Goal: Task Accomplishment & Management: Complete application form

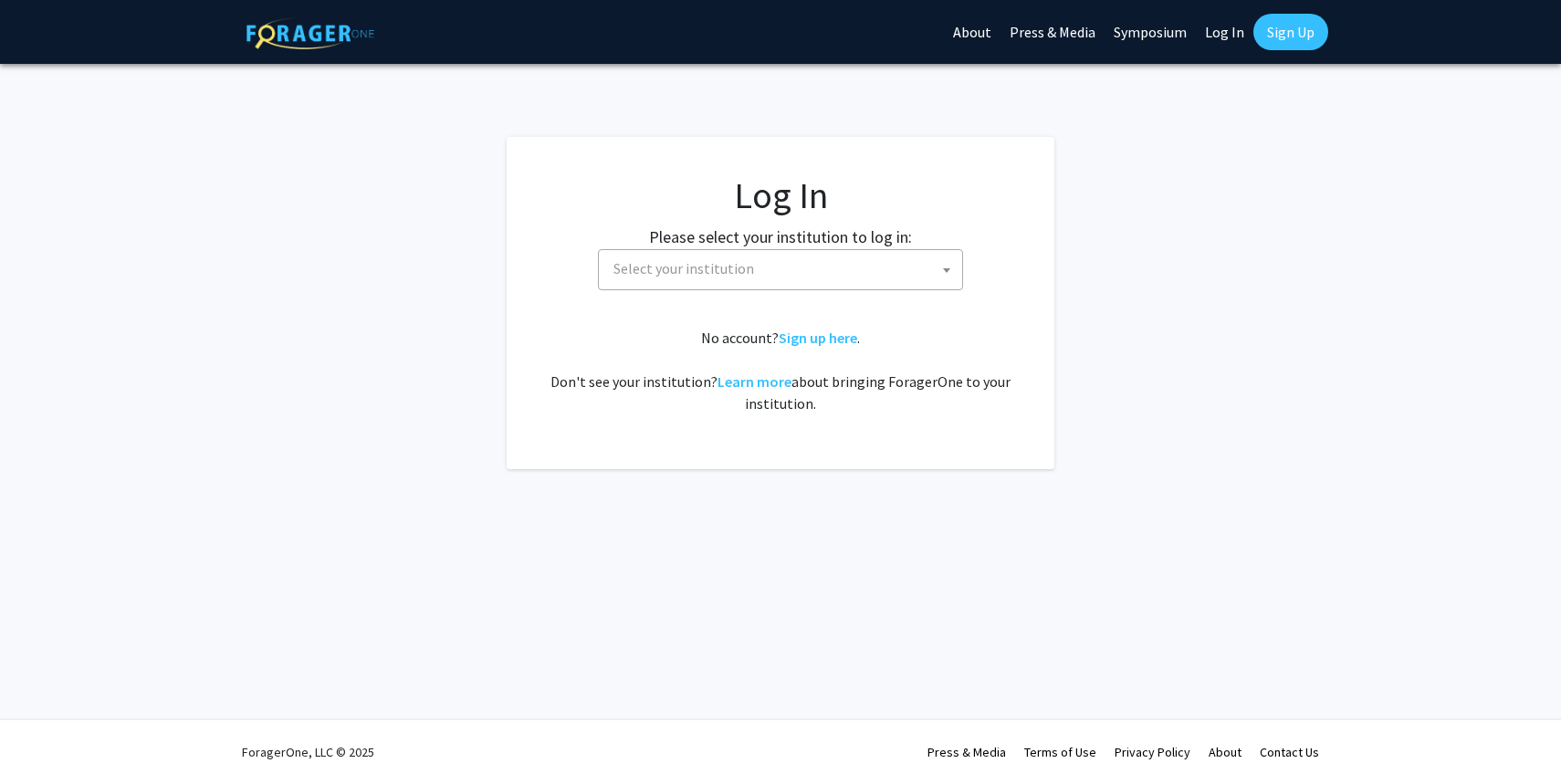
click at [738, 274] on span "Select your institution" at bounding box center [684, 268] width 141 height 19
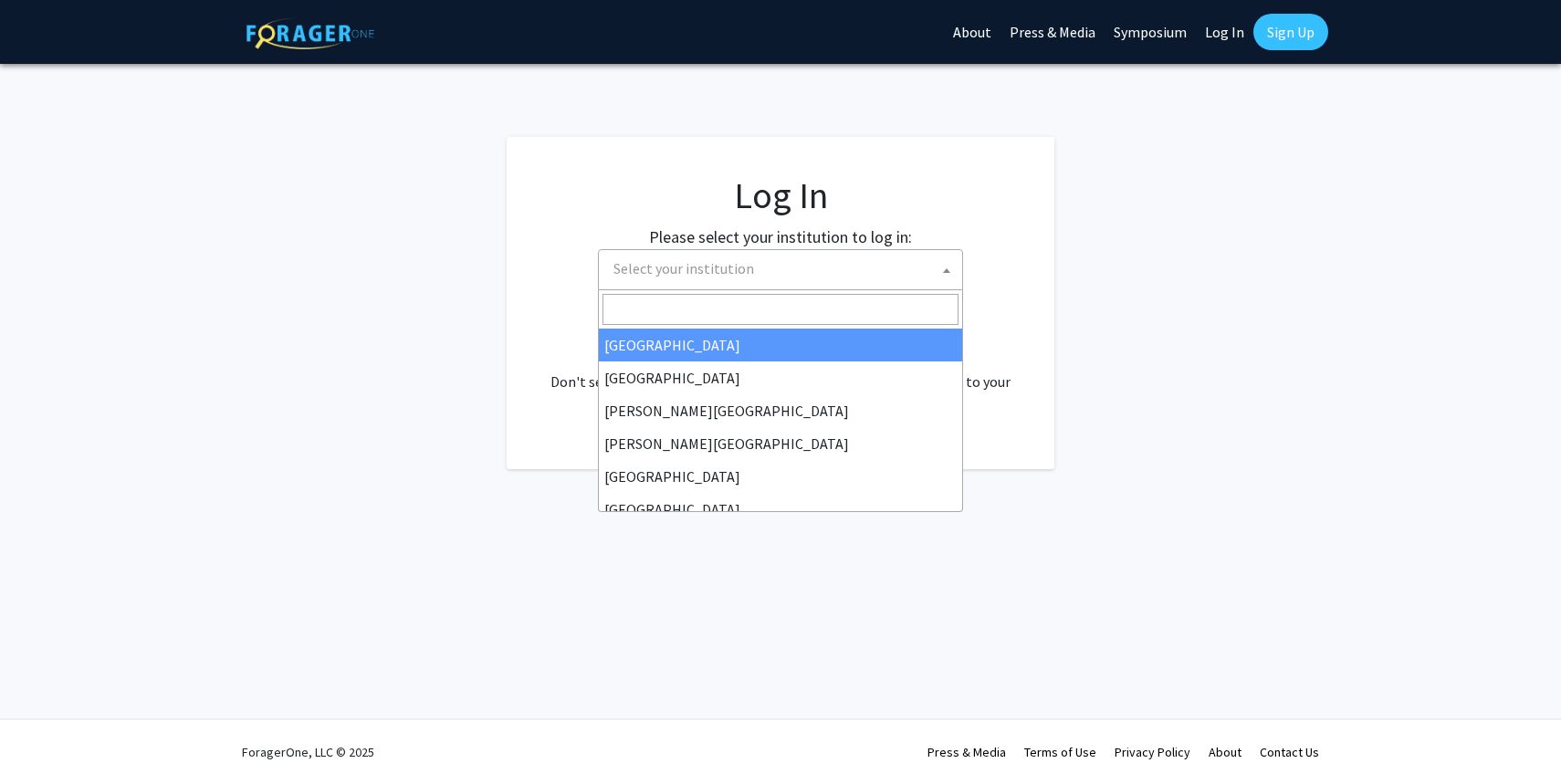
select select "34"
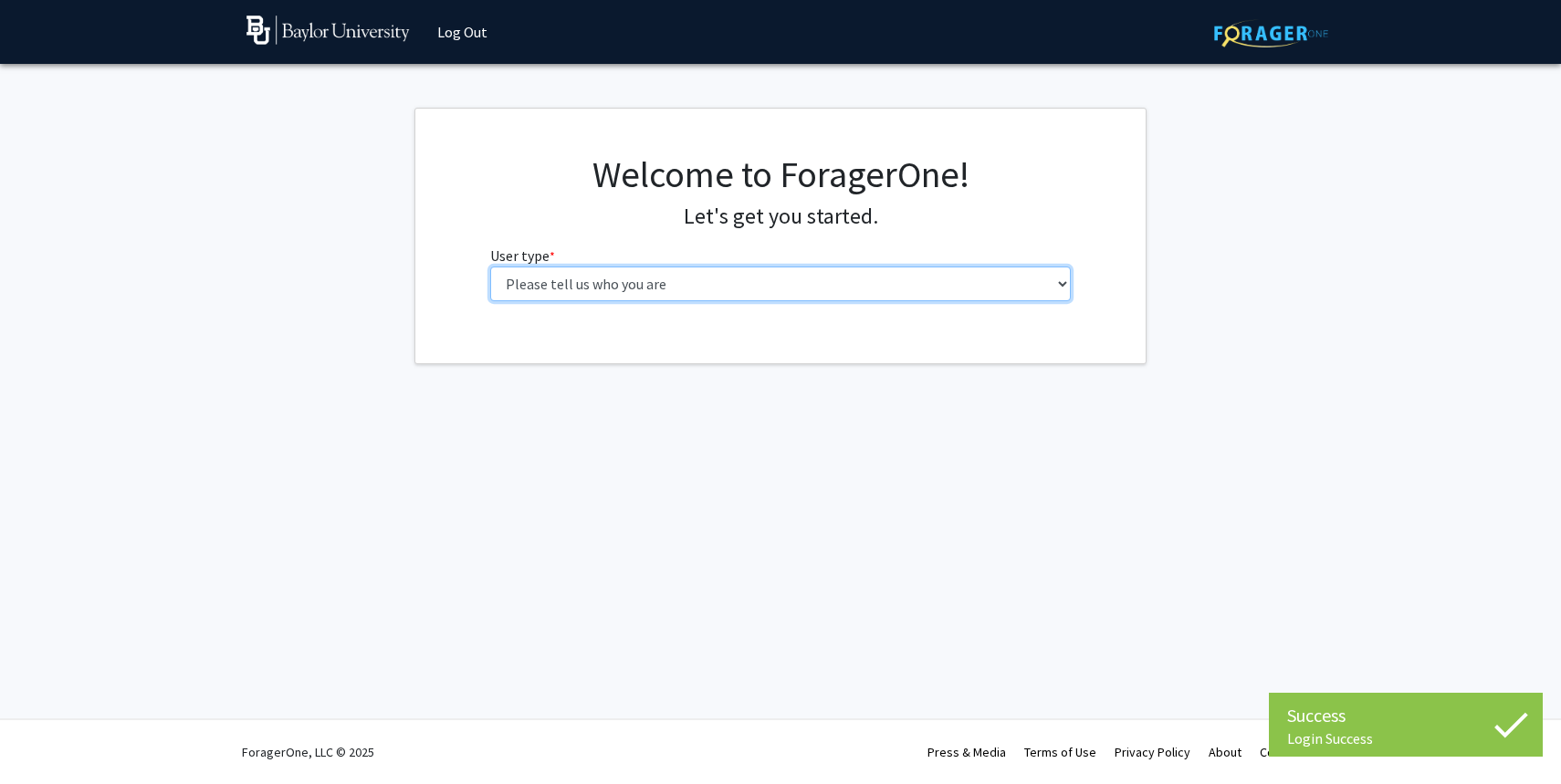
click at [811, 283] on select "Please tell us who you are Undergraduate Student Master's Student Doctoral Cand…" at bounding box center [780, 284] width 581 height 35
select select "1: undergrad"
click at [490, 267] on select "Please tell us who you are Undergraduate Student Master's Student Doctoral Cand…" at bounding box center [780, 284] width 581 height 35
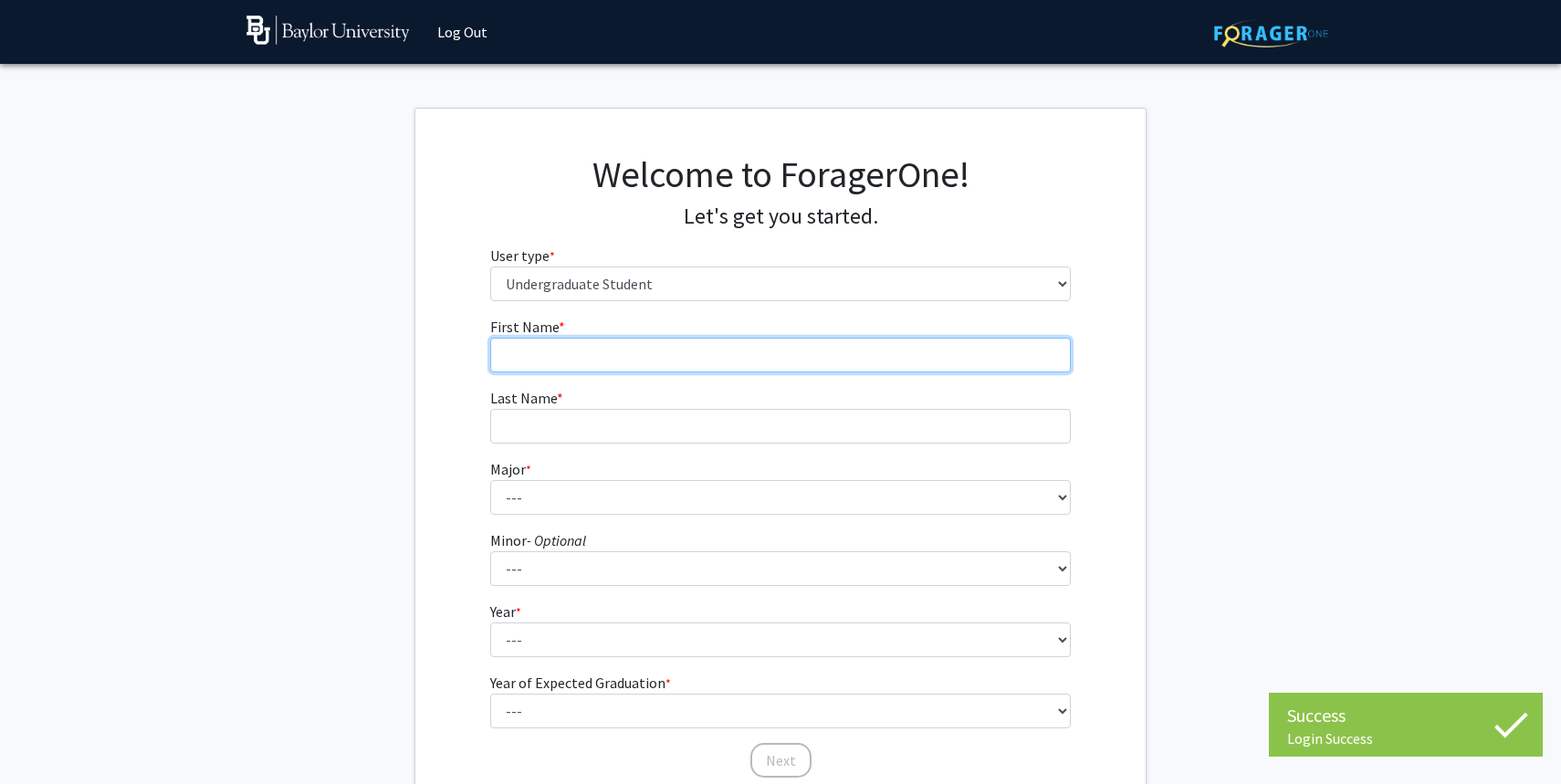
click at [899, 348] on input "First Name * required" at bounding box center [780, 355] width 581 height 35
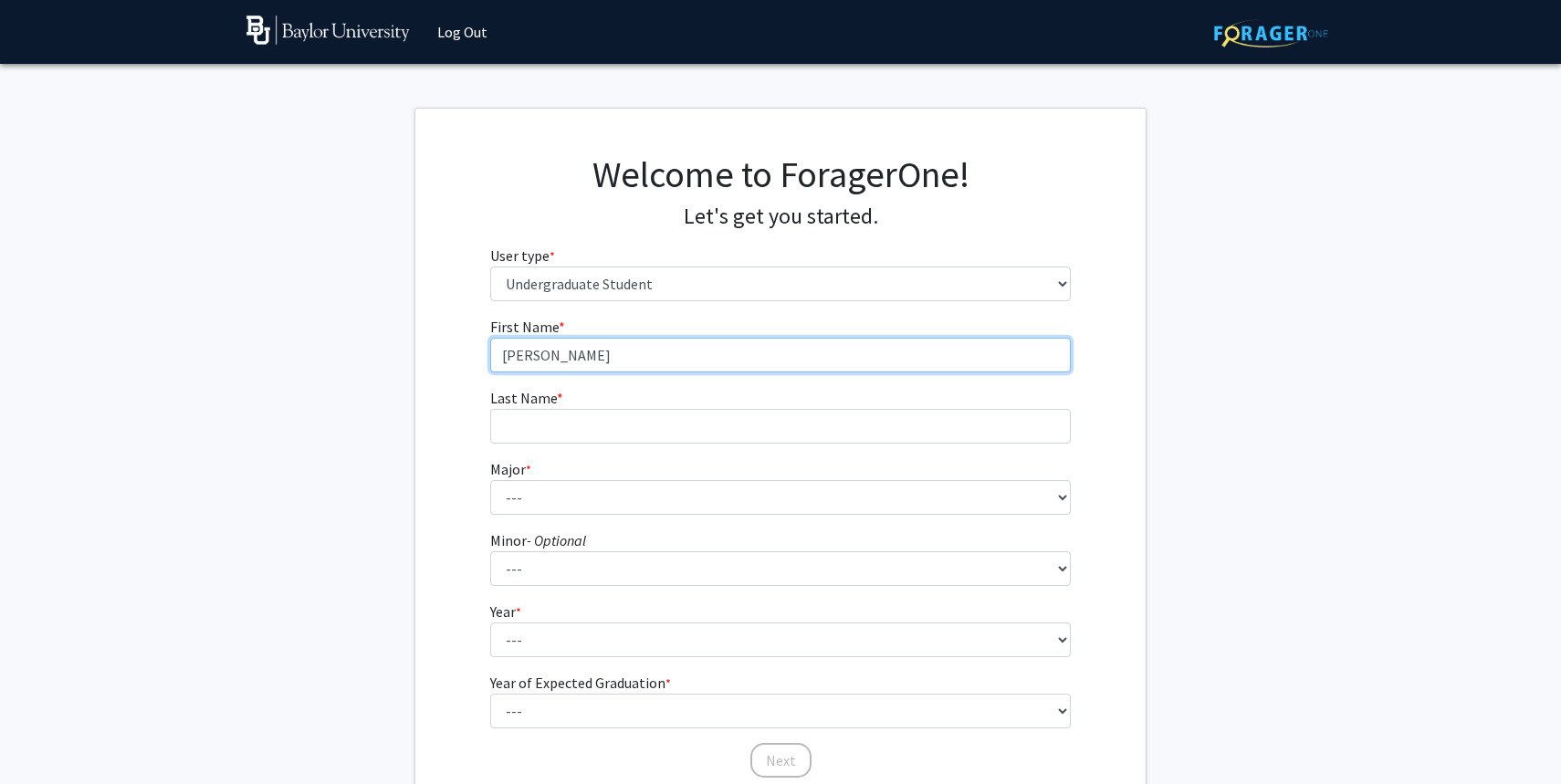
type input "Julia"
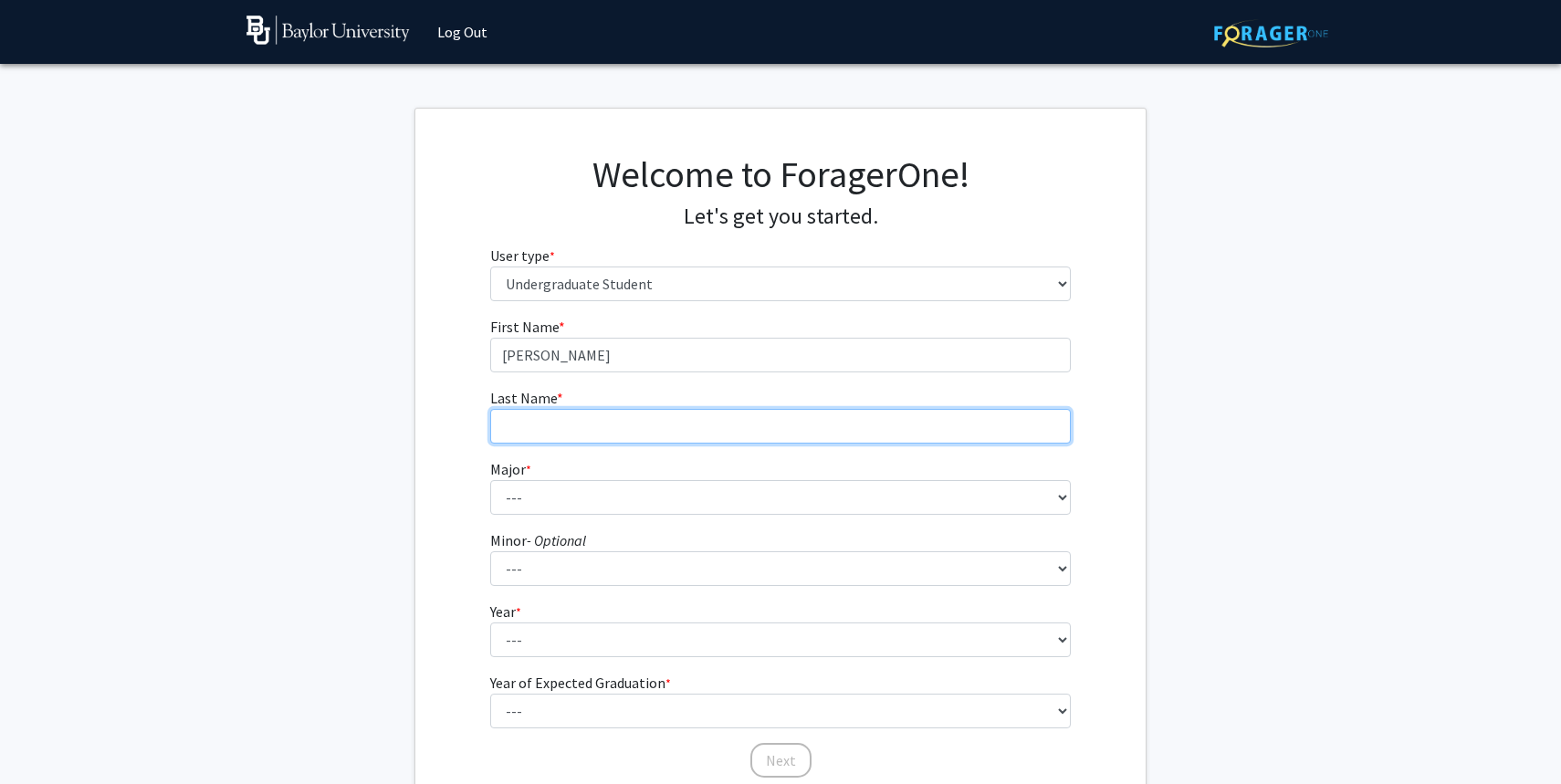
click at [851, 427] on input "Last Name * required" at bounding box center [780, 427] width 581 height 35
type input "Nguyen"
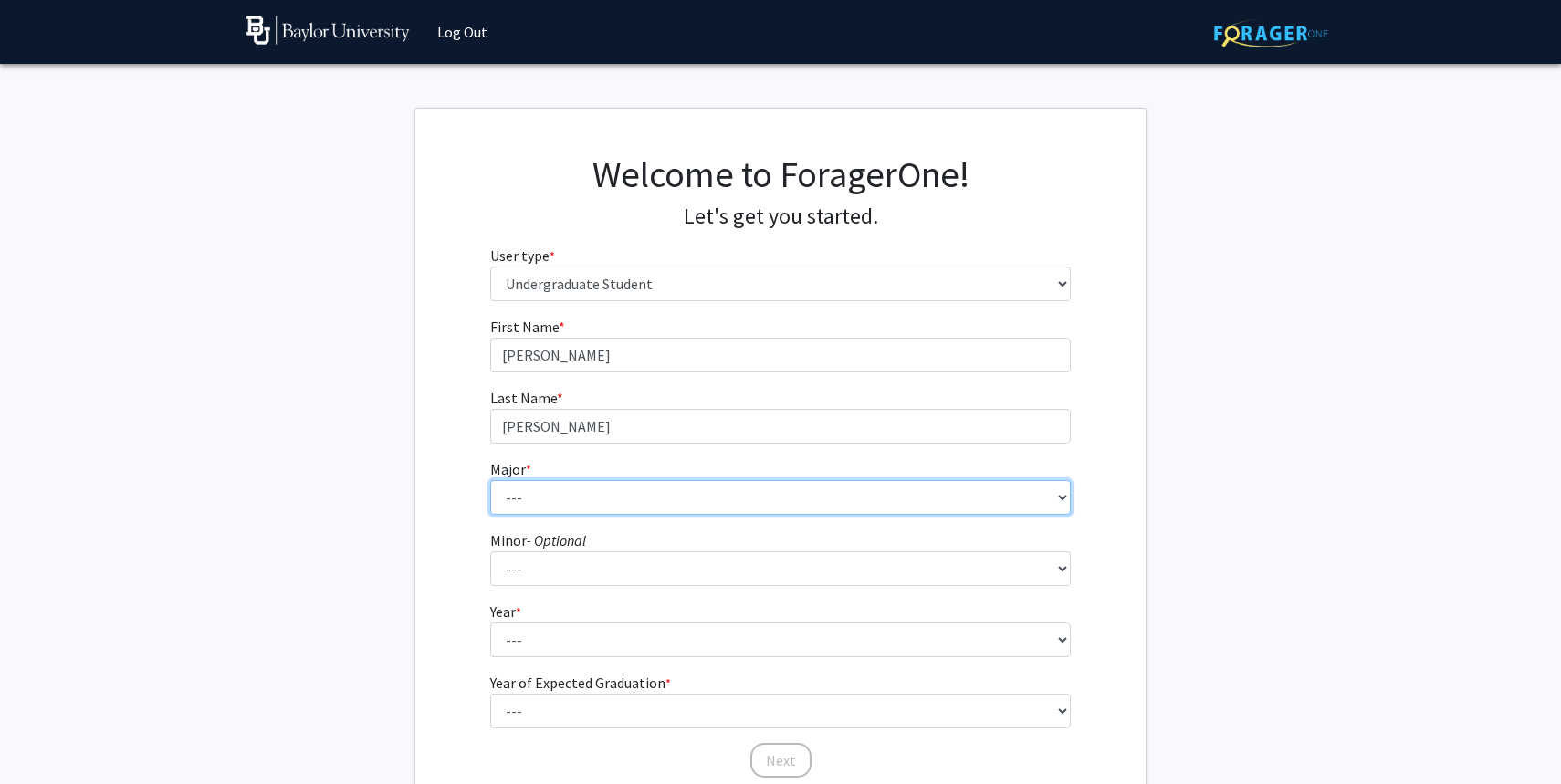
click at [789, 479] on select "--- Accounting American Studies Anthropology Apparel Design & Product Developme…" at bounding box center [780, 497] width 581 height 35
click at [490, 479] on select "--- Accounting American Studies Anthropology Apparel Design & Product Developme…" at bounding box center [780, 497] width 581 height 35
click at [623, 500] on select "--- Accounting American Studies Anthropology Apparel Design & Product Developme…" at bounding box center [780, 497] width 581 height 35
click at [490, 479] on select "--- Accounting American Studies Anthropology Apparel Design & Product Developme…" at bounding box center [780, 497] width 581 height 35
click at [623, 490] on select "--- Accounting American Studies Anthropology Apparel Design & Product Developme…" at bounding box center [780, 497] width 581 height 35
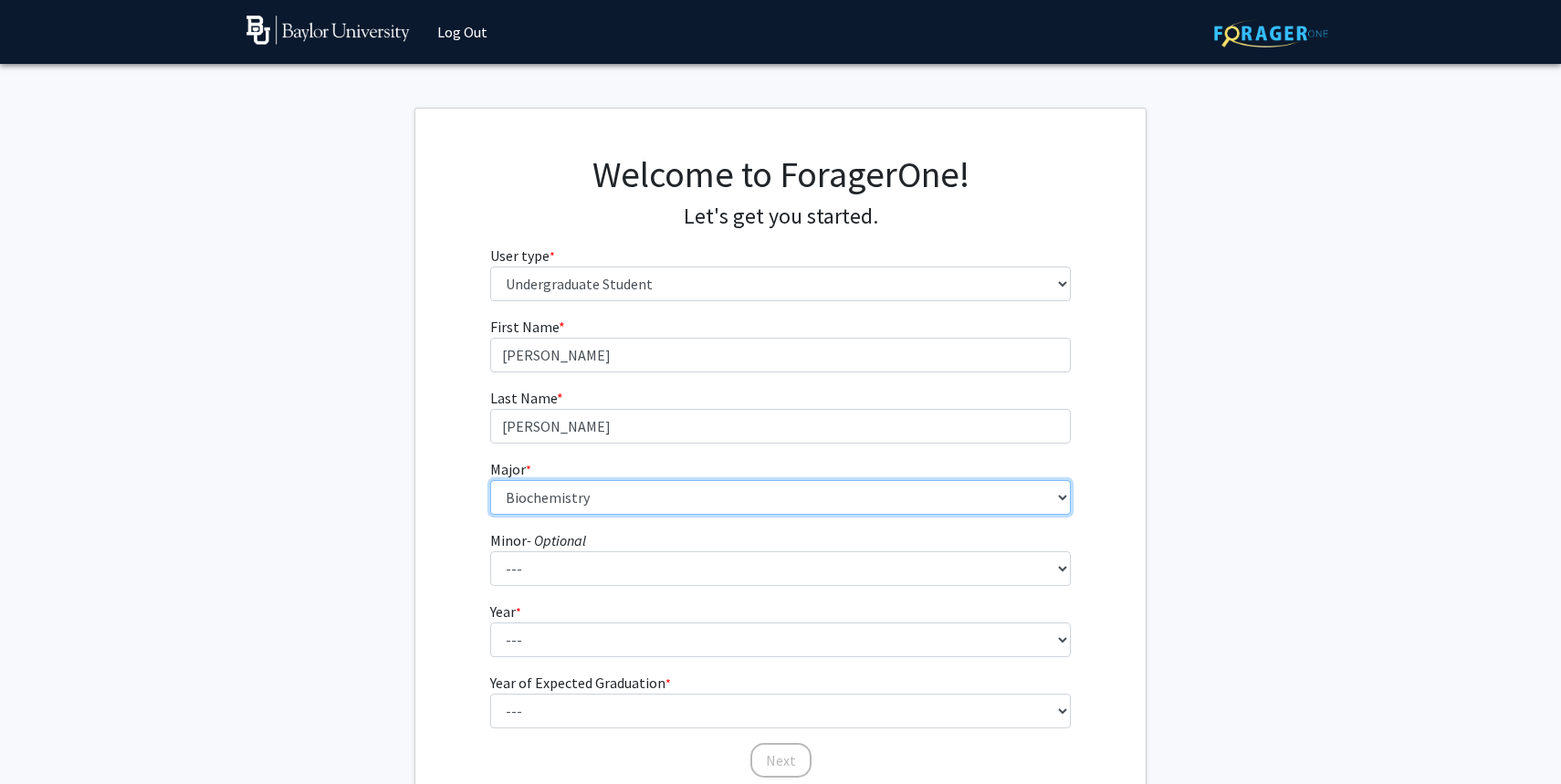
select select "16: 2681"
click at [490, 479] on select "--- Accounting American Studies Anthropology Apparel Design & Product Developme…" at bounding box center [780, 497] width 581 height 35
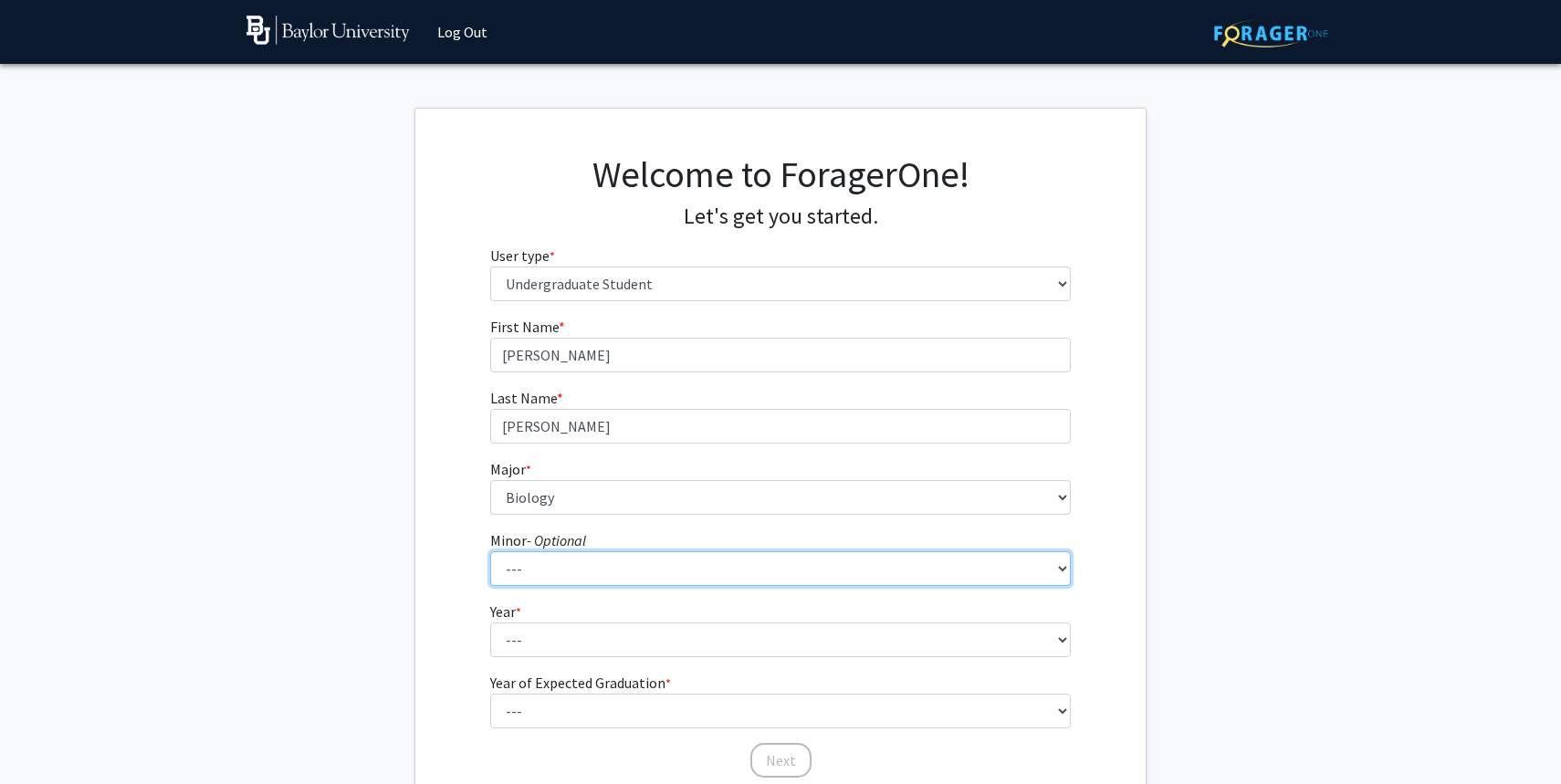
click at [599, 572] on select "--- Advertising American Sign Language American Studies Anthropology Apparel Me…" at bounding box center [780, 568] width 581 height 35
click at [490, 551] on select "--- Advertising American Sign Language American Studies Anthropology Apparel Me…" at bounding box center [780, 568] width 581 height 35
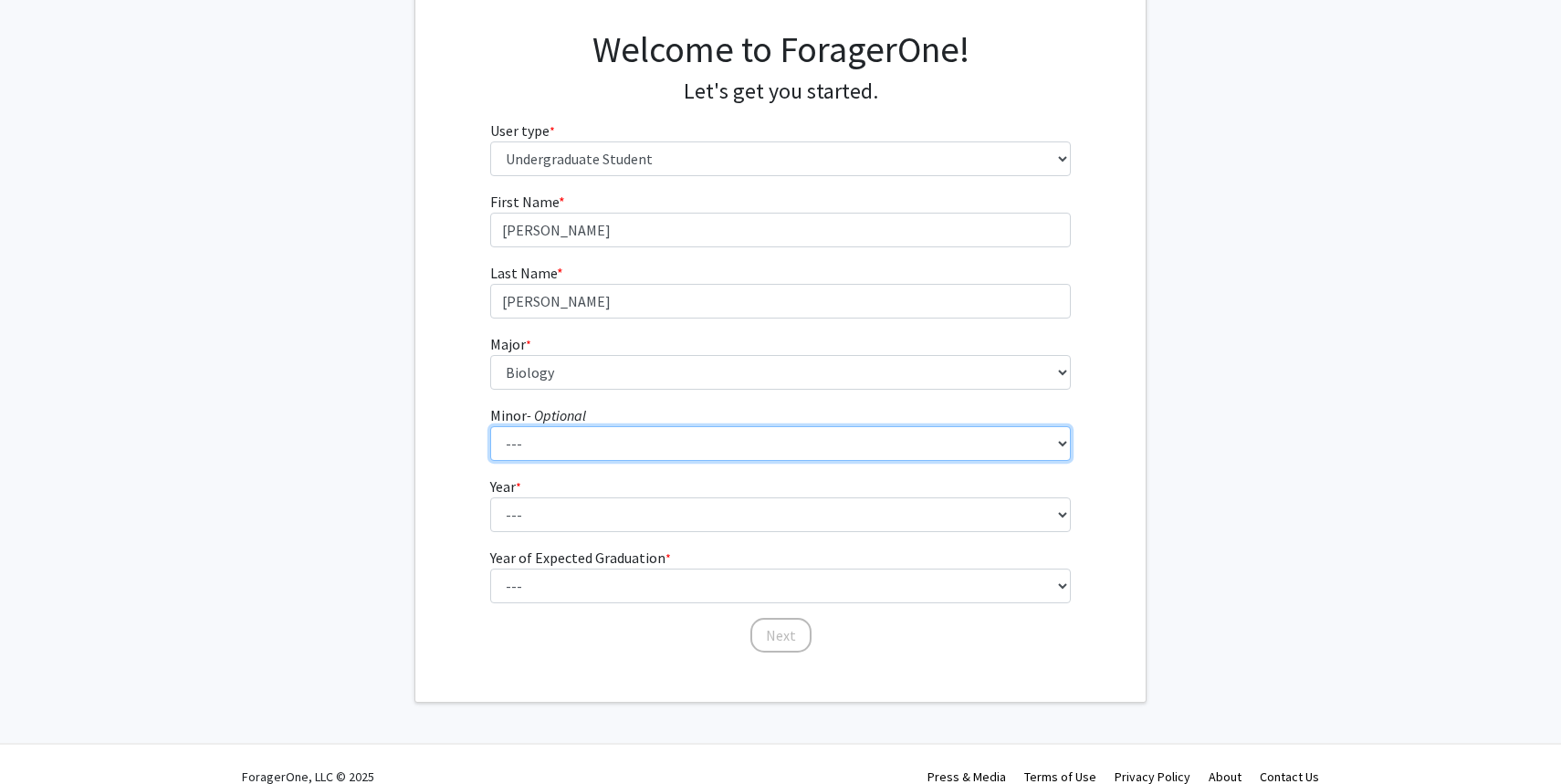
scroll to position [132, 0]
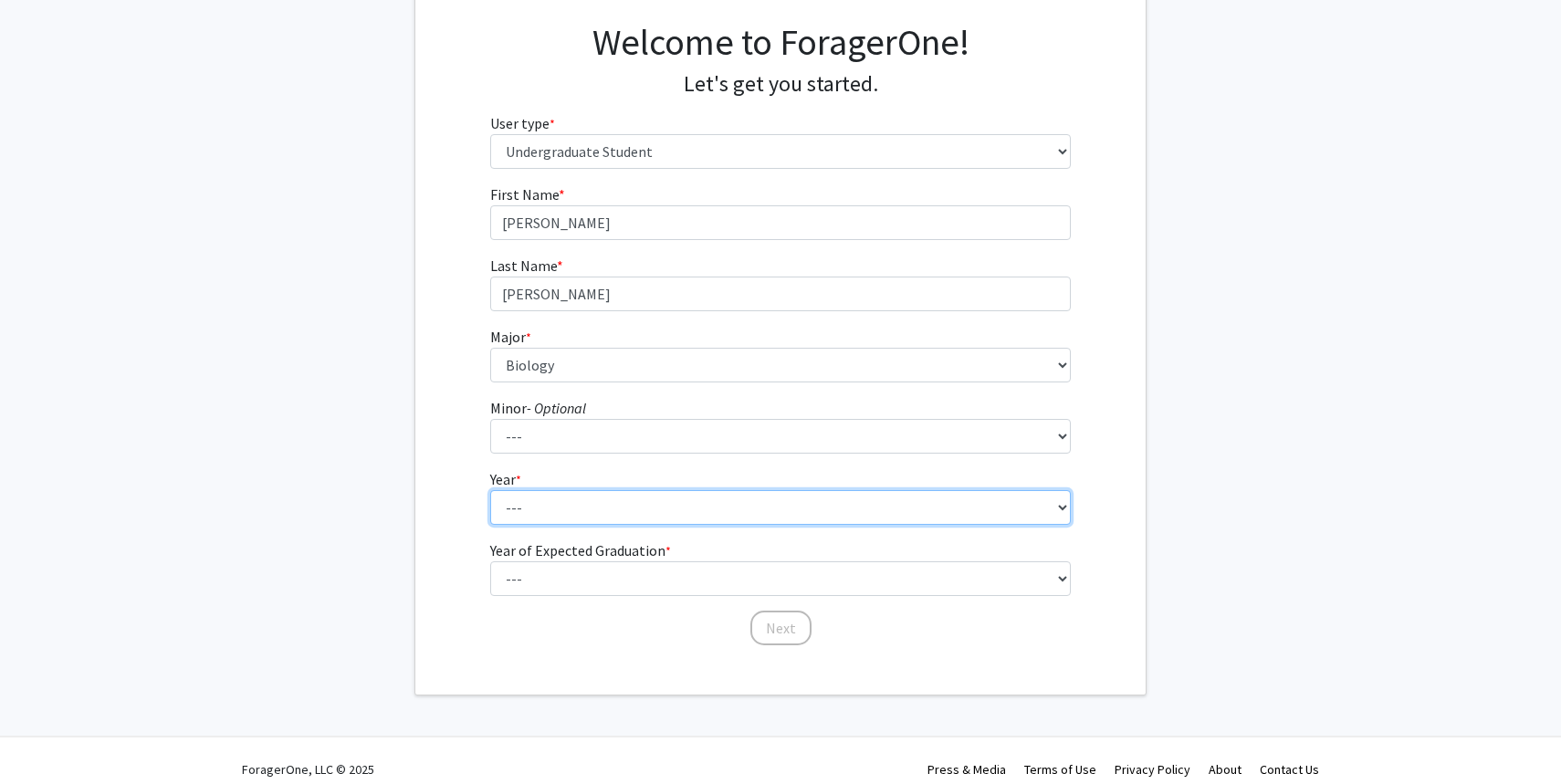
click at [935, 502] on select "--- First-year Sophomore Junior Senior Postbaccalaureate Certificate" at bounding box center [780, 508] width 581 height 35
select select "2: sophomore"
click at [490, 490] on select "--- First-year Sophomore Junior Senior Postbaccalaureate Certificate" at bounding box center [780, 508] width 581 height 35
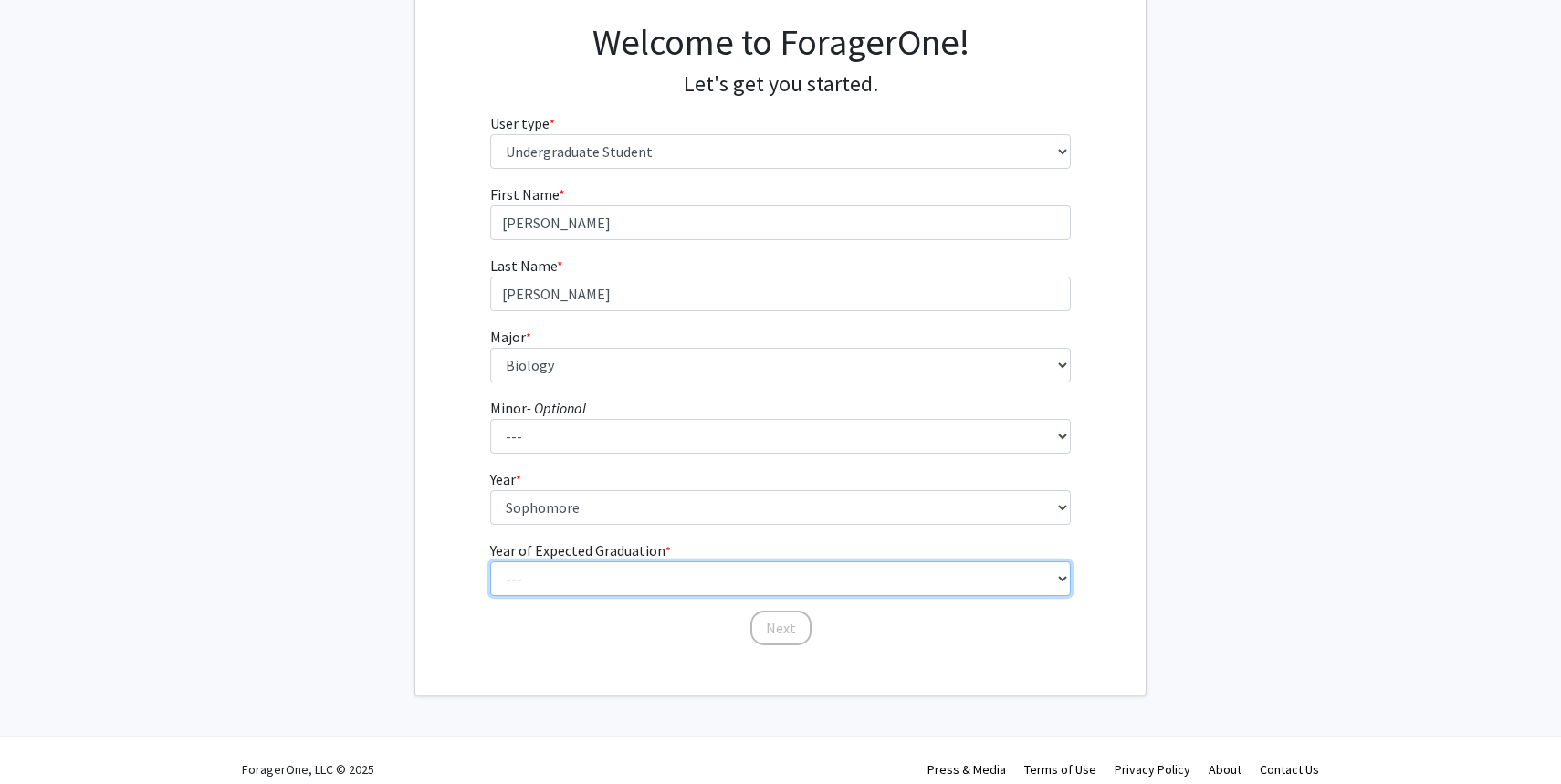
click at [815, 591] on select "--- 2025 2026 2027 2028 2029 2030 2031 2032 2033 2034" at bounding box center [780, 579] width 581 height 35
select select "4: 2028"
click at [490, 561] on select "--- 2025 2026 2027 2028 2029 2030 2031 2032 2033 2034" at bounding box center [780, 579] width 581 height 35
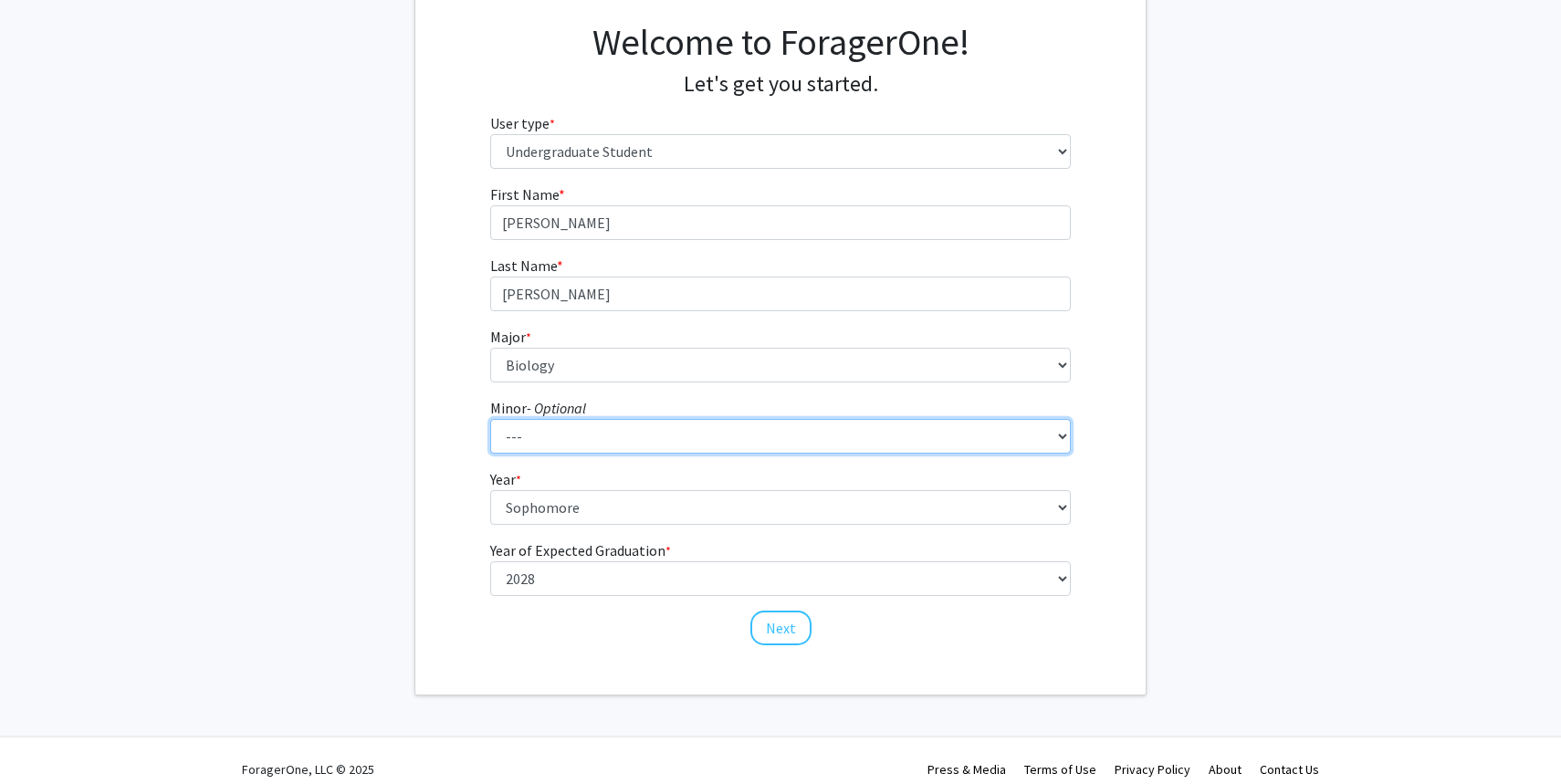
click at [856, 428] on select "--- Advertising American Sign Language American Studies Anthropology Apparel Me…" at bounding box center [780, 436] width 581 height 35
select select "83: 2146"
click at [490, 419] on select "--- Advertising American Sign Language American Studies Anthropology Apparel Me…" at bounding box center [780, 436] width 581 height 35
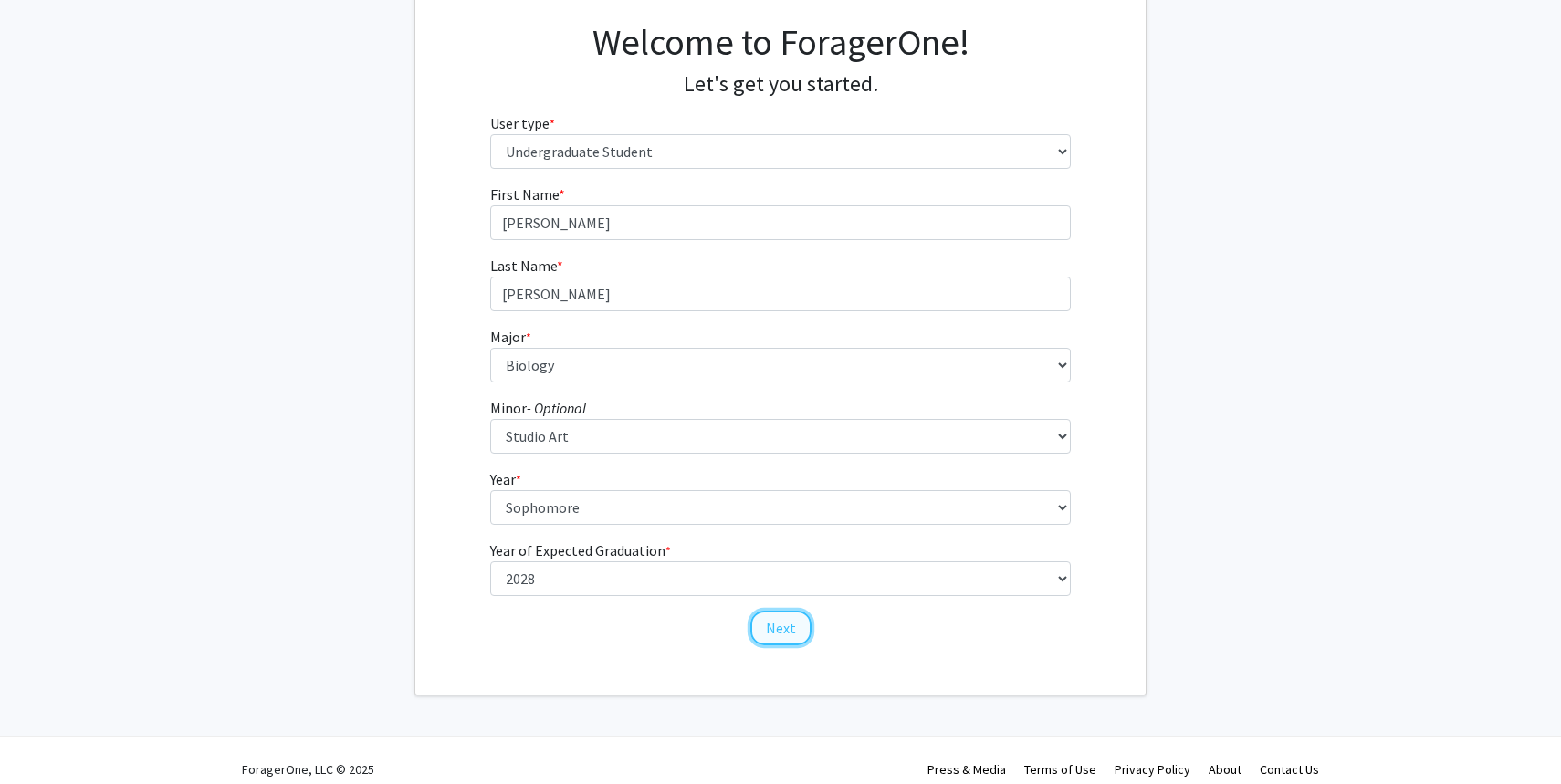
click at [782, 640] on button "Next" at bounding box center [780, 628] width 62 height 35
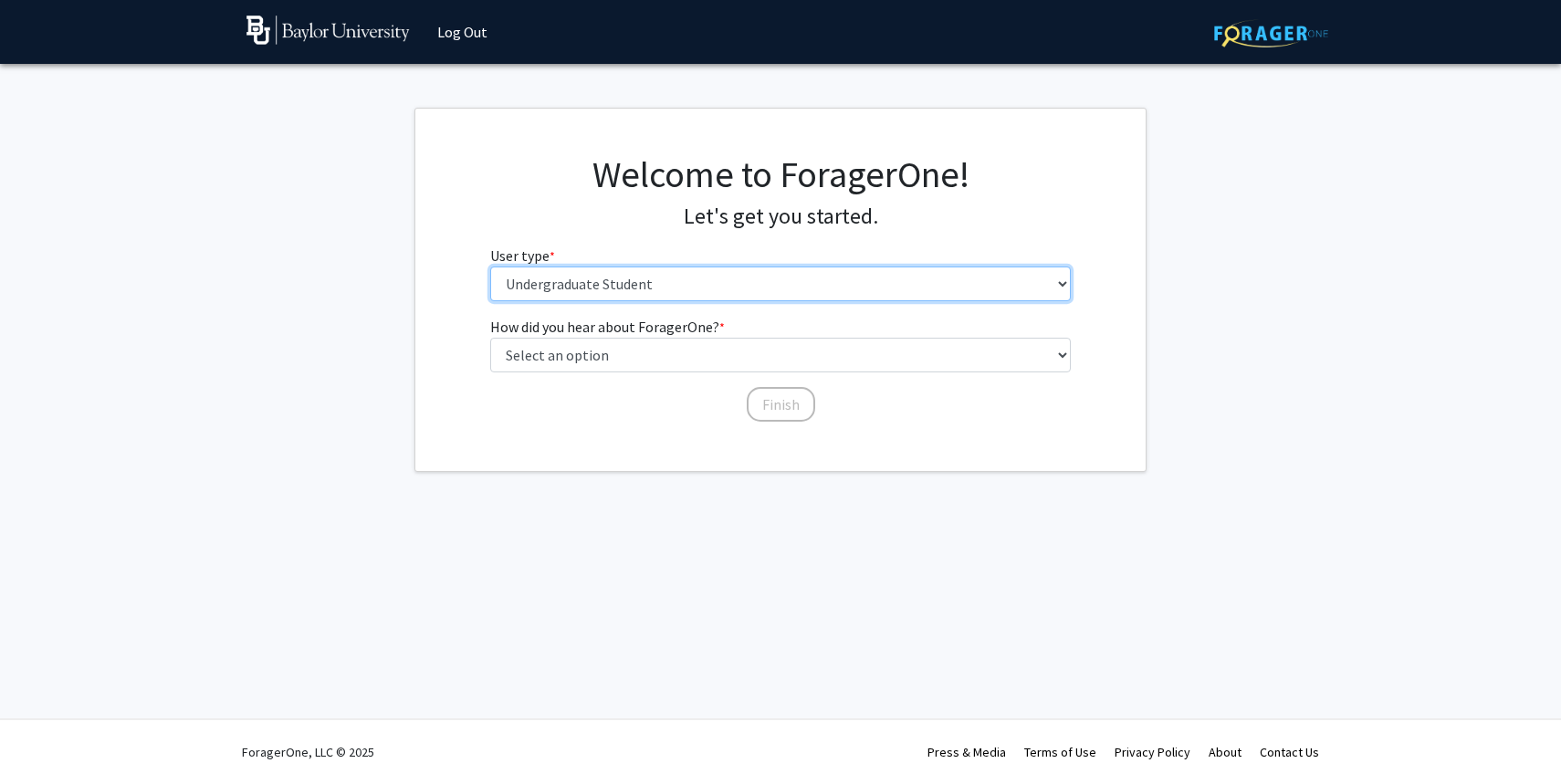
click at [785, 288] on select "Please tell us who you are Undergraduate Student Master's Student Doctoral Cand…" at bounding box center [780, 284] width 581 height 35
click at [490, 267] on select "Please tell us who you are Undergraduate Student Master's Student Doctoral Cand…" at bounding box center [780, 284] width 581 height 35
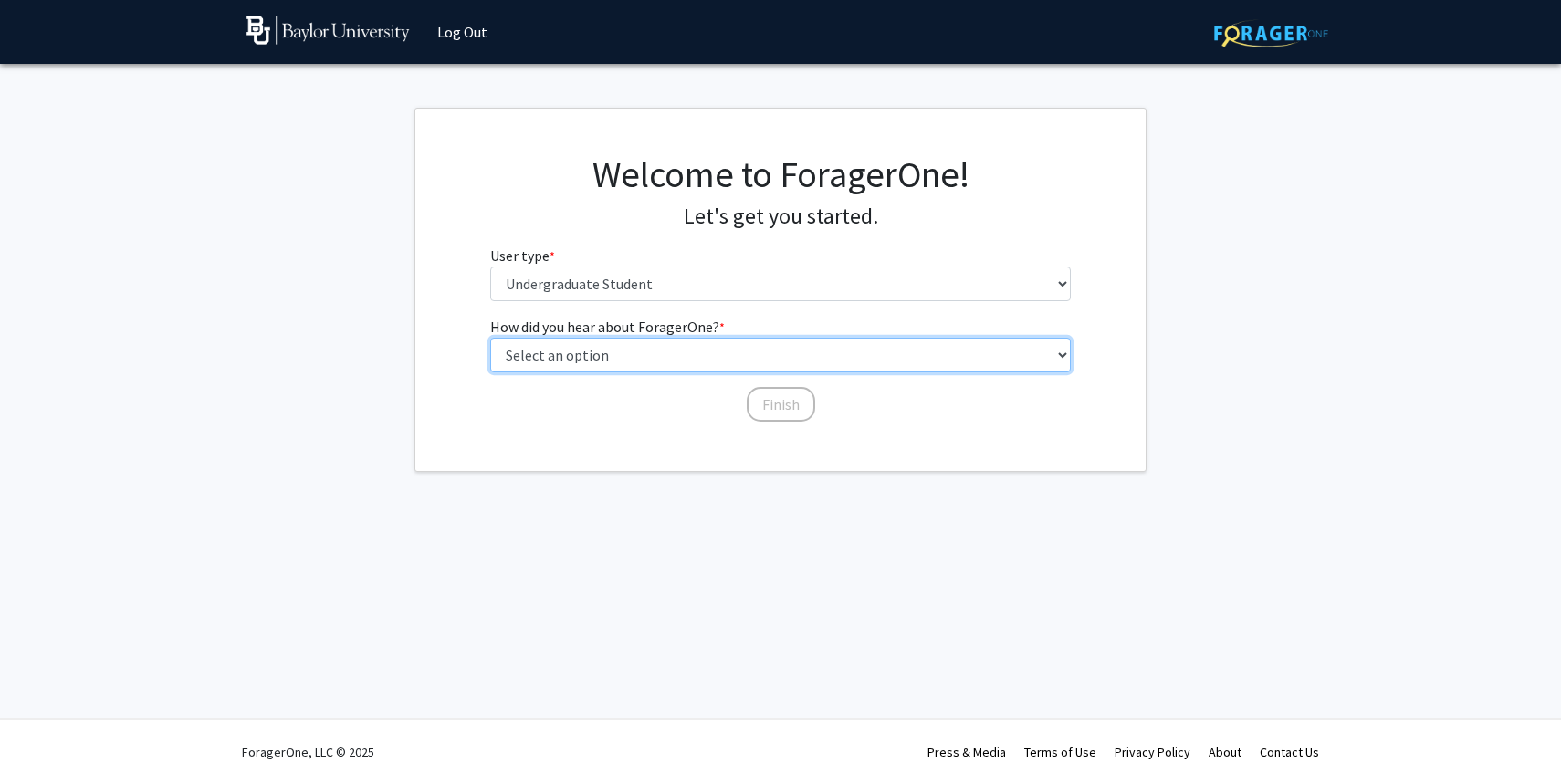
click at [771, 351] on select "Select an option Peer/student recommendation Faculty/staff recommendation Unive…" at bounding box center [780, 355] width 581 height 35
select select "2: faculty_recommendation"
click at [490, 338] on select "Select an option Peer/student recommendation Faculty/staff recommendation Unive…" at bounding box center [780, 355] width 581 height 35
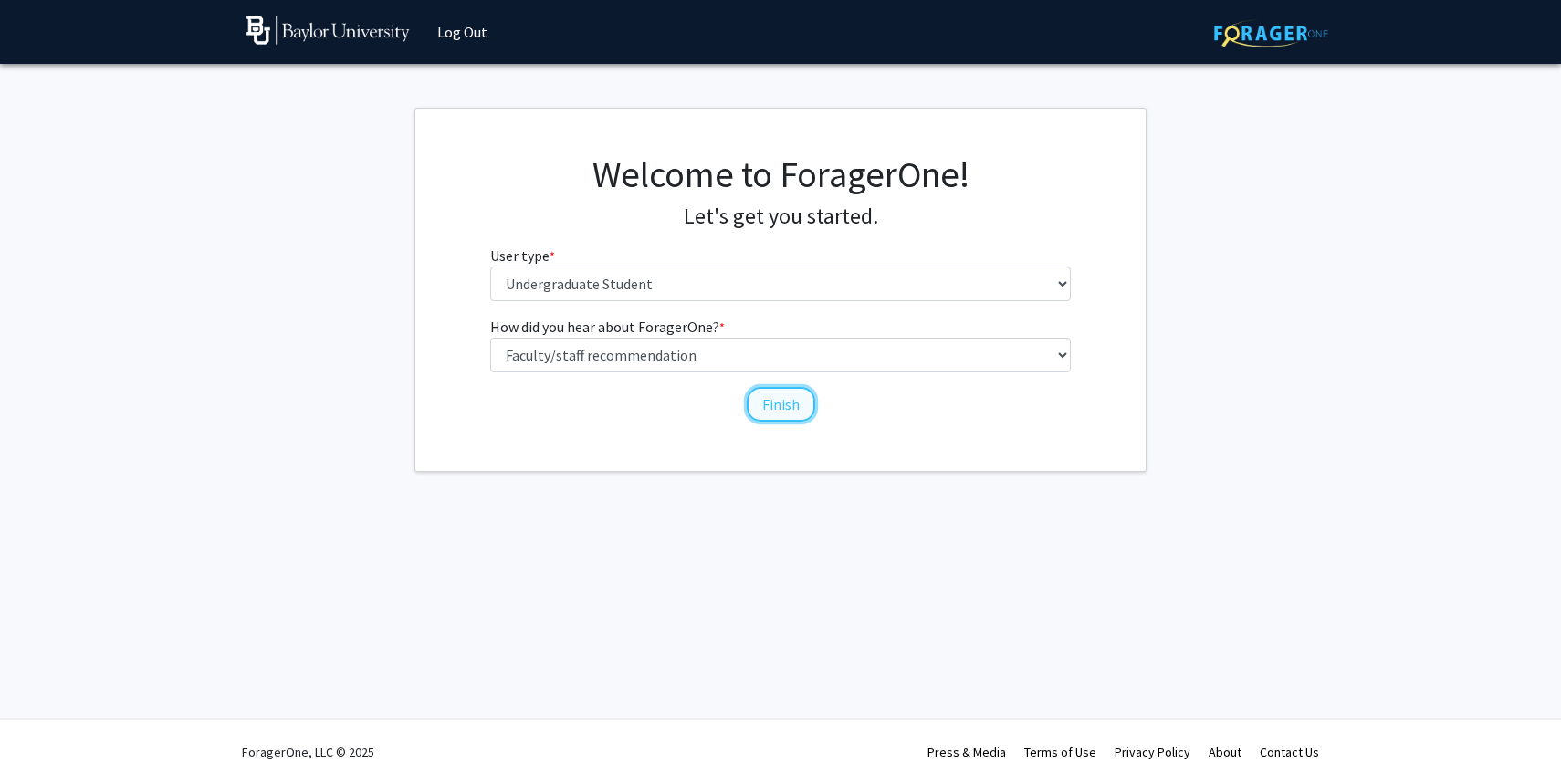
click at [764, 409] on button "Finish" at bounding box center [780, 404] width 68 height 35
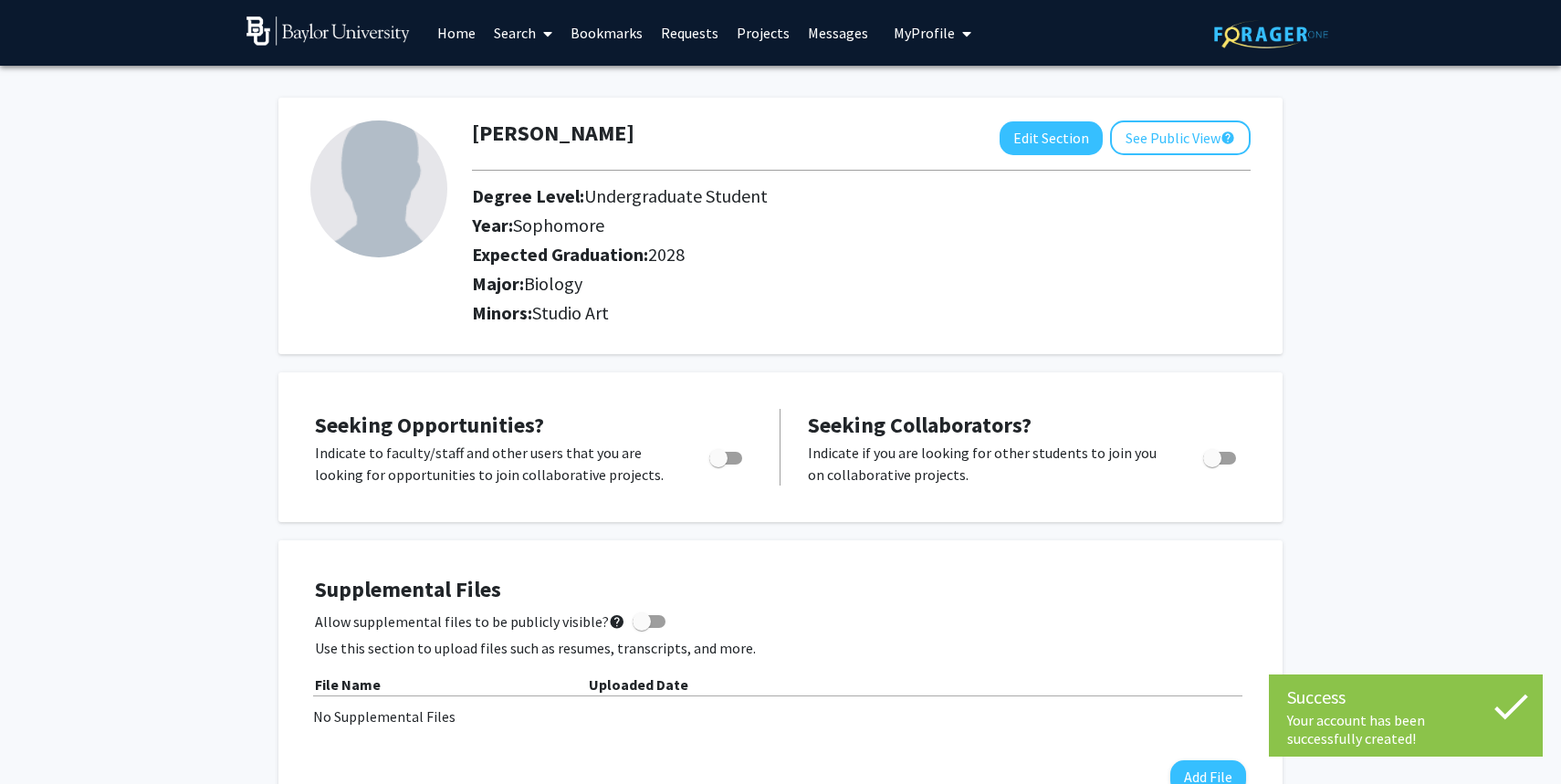
click at [1510, 697] on icon at bounding box center [1510, 706] width 46 height 46
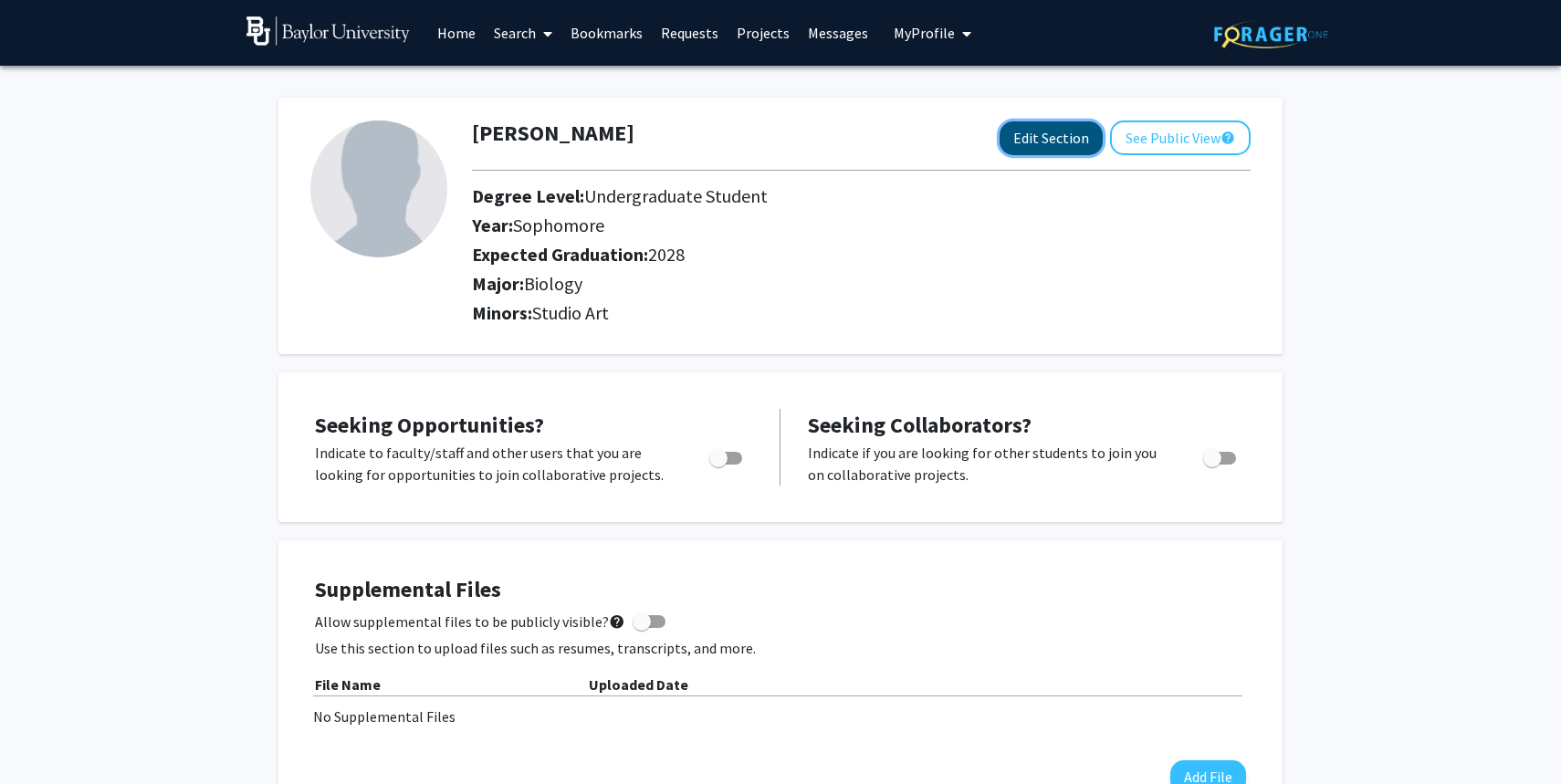
click at [1052, 143] on button "Edit Section" at bounding box center [1051, 138] width 104 height 34
select select "sophomore"
select select "2028"
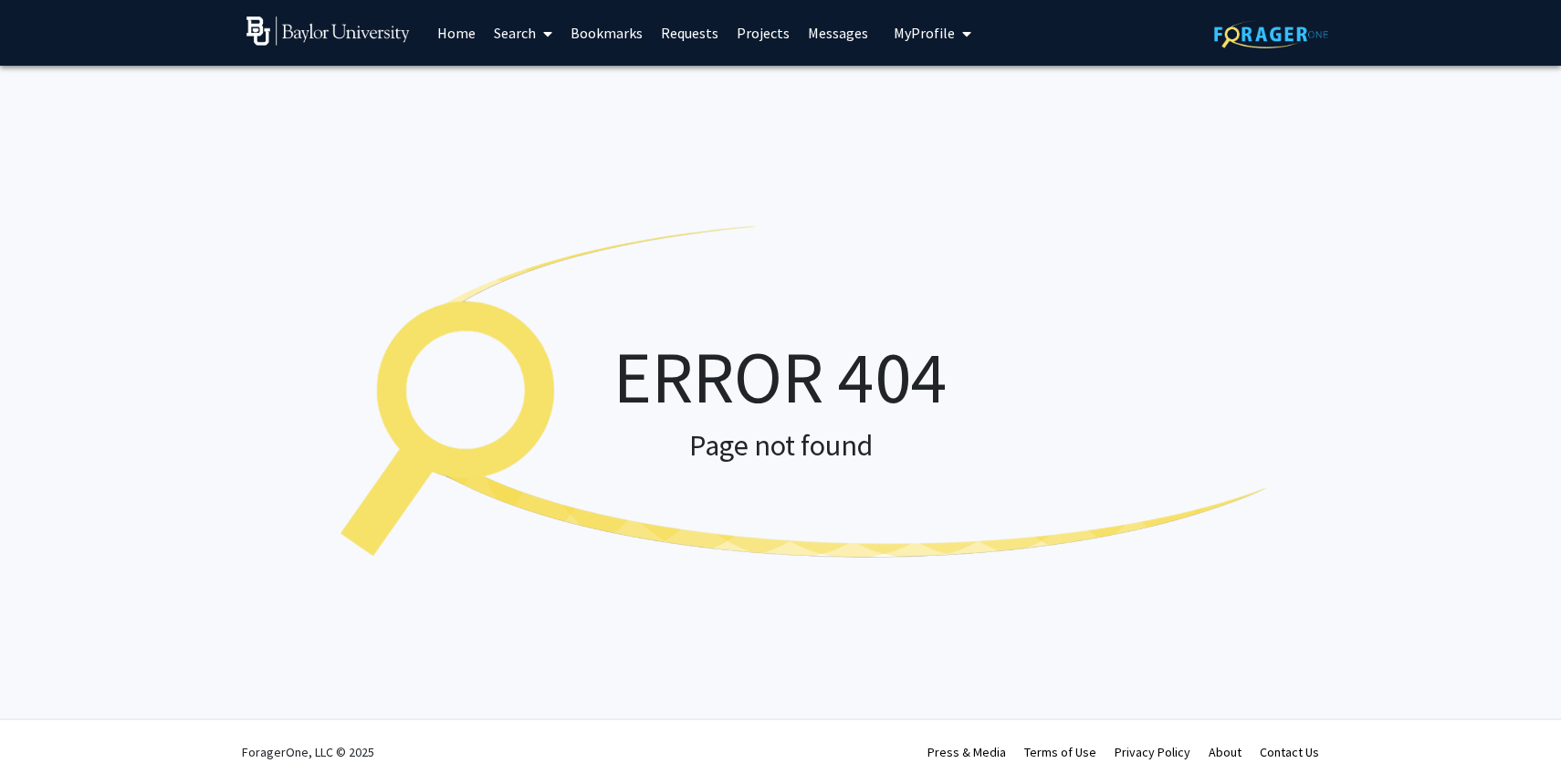
click at [452, 35] on link "Home" at bounding box center [456, 32] width 57 height 63
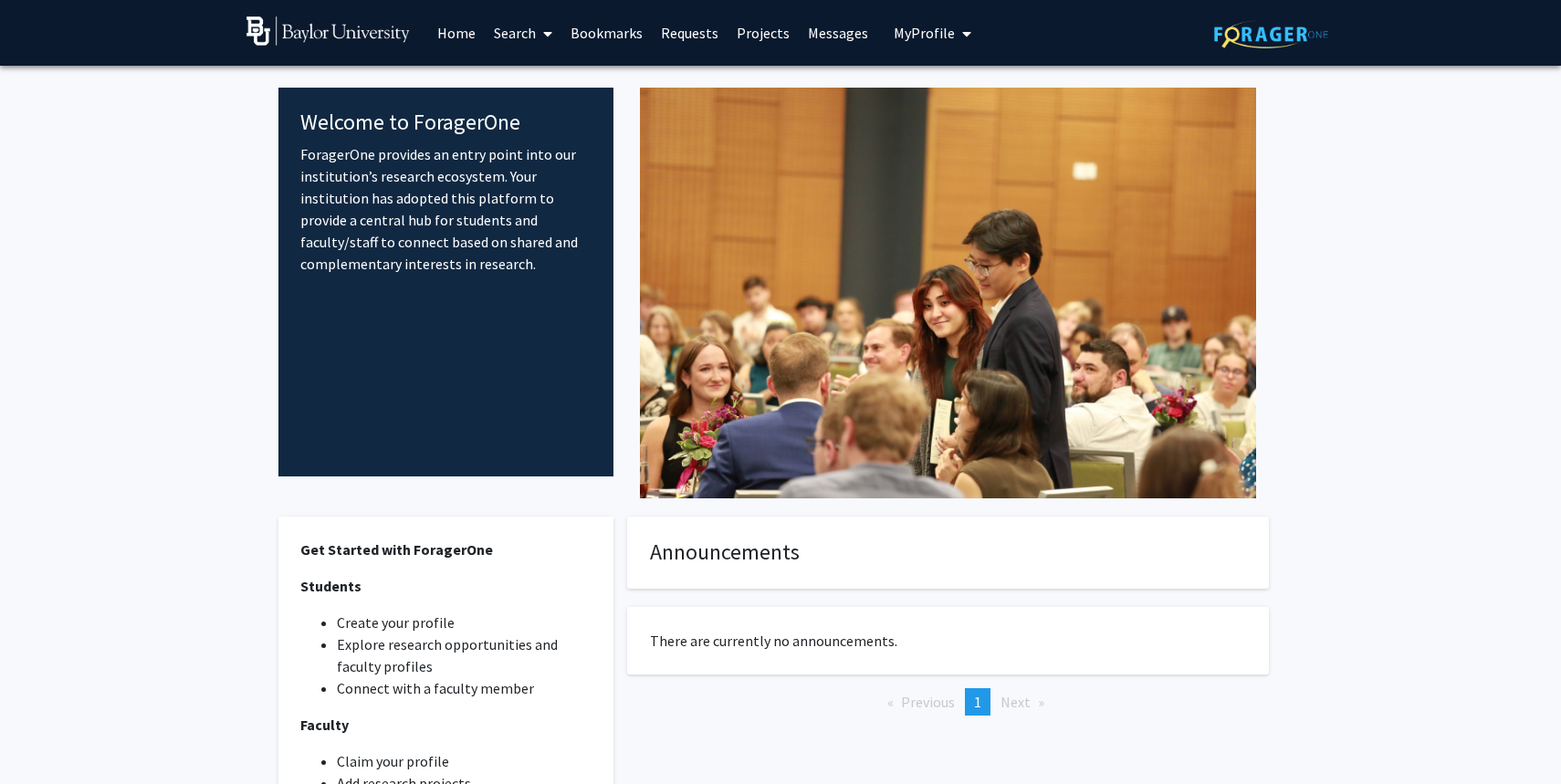
click at [1265, 46] on img at bounding box center [1271, 34] width 114 height 28
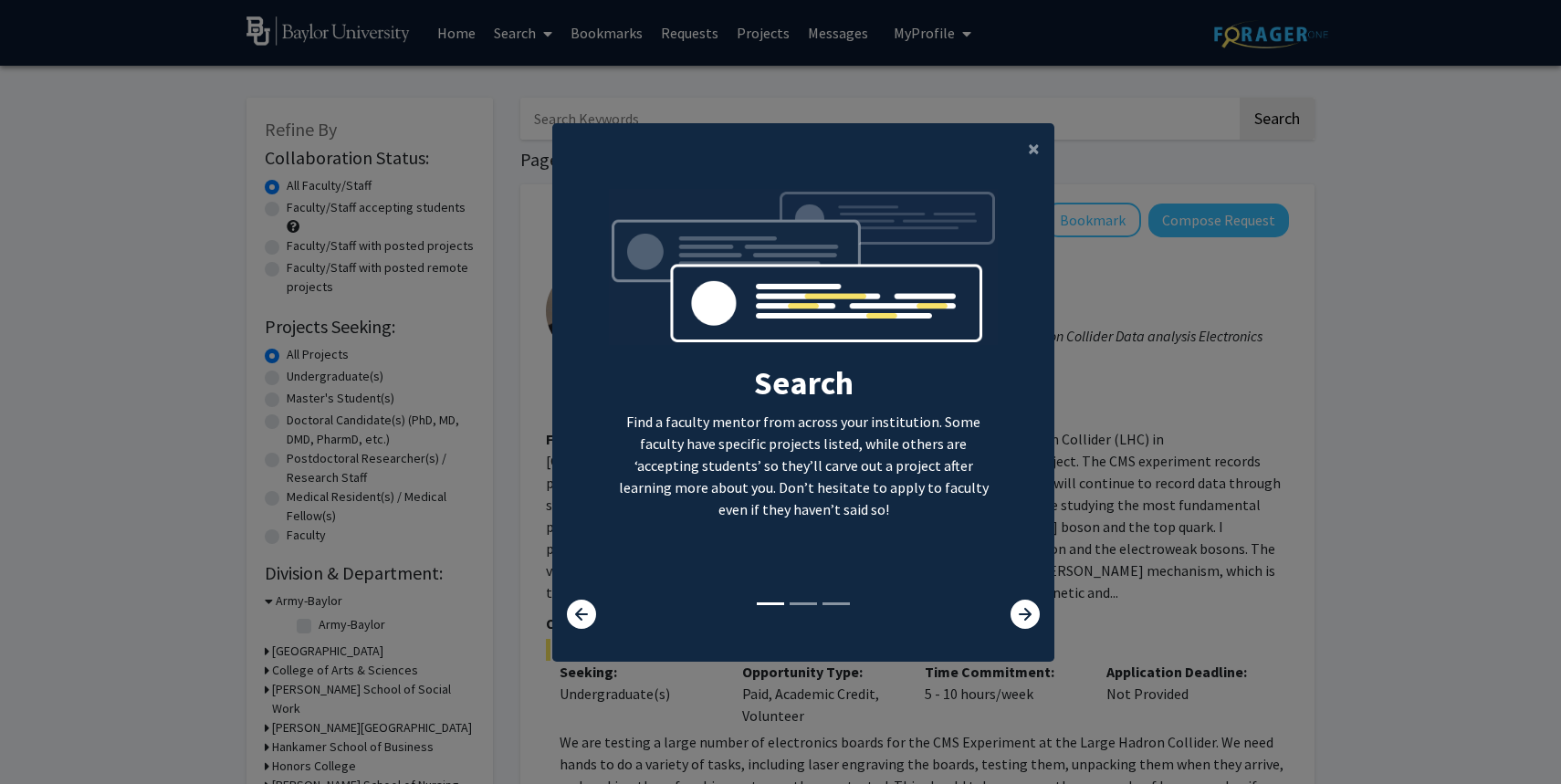
click at [1024, 53] on modal-container "× Search Find a faculty mentor from across your institution. Some faculty have …" at bounding box center [780, 392] width 1561 height 784
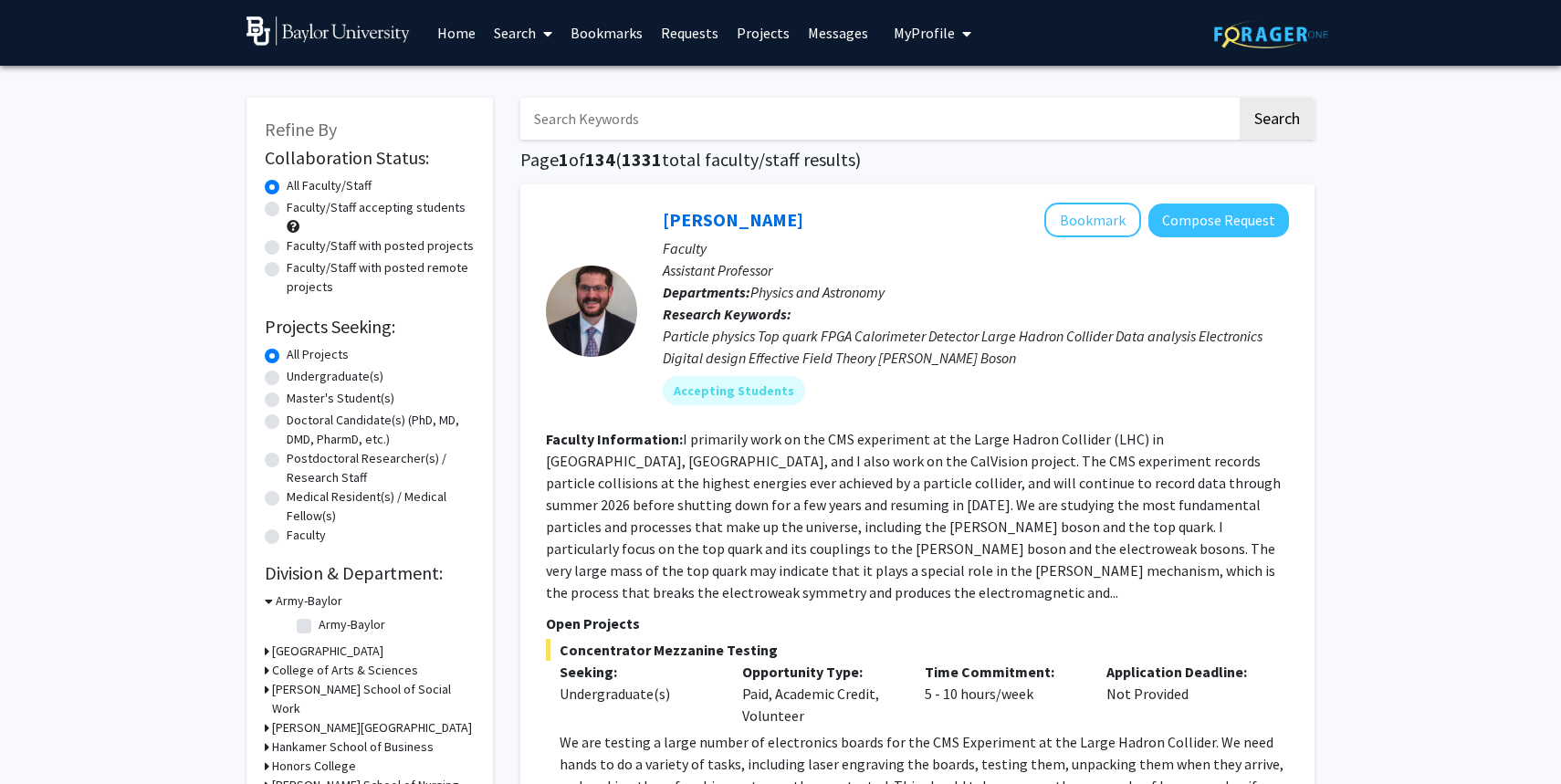
click at [925, 37] on span "My Profile" at bounding box center [924, 32] width 62 height 19
click at [938, 78] on div "Julia Nguyen View Profile" at bounding box center [985, 95] width 156 height 40
